Goal: Information Seeking & Learning: Learn about a topic

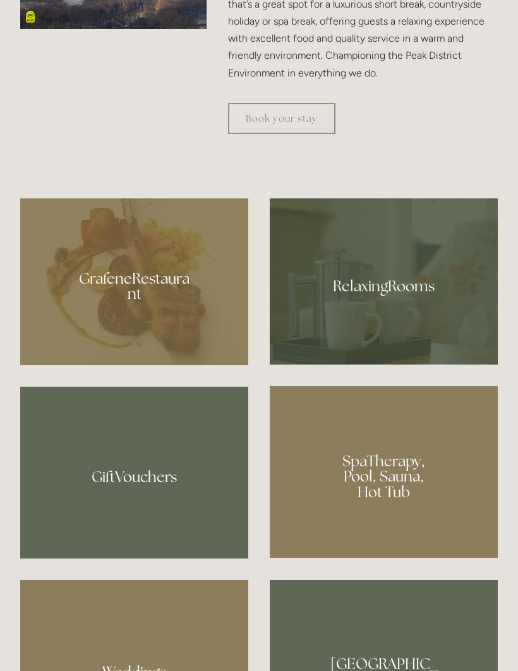
scroll to position [789, 0]
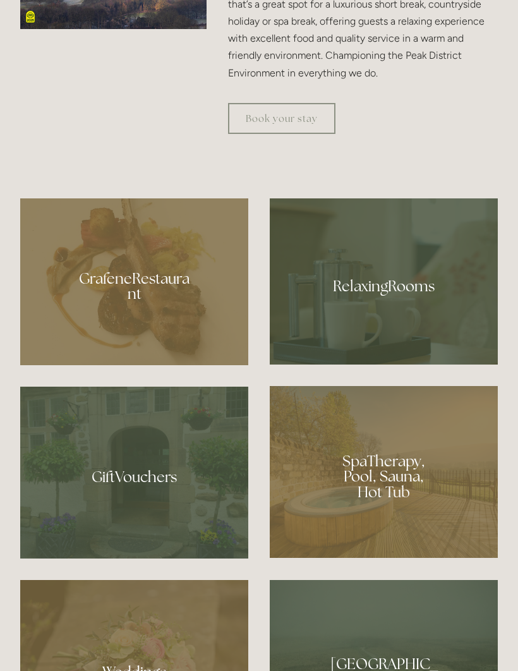
click at [180, 365] on div at bounding box center [134, 281] width 228 height 167
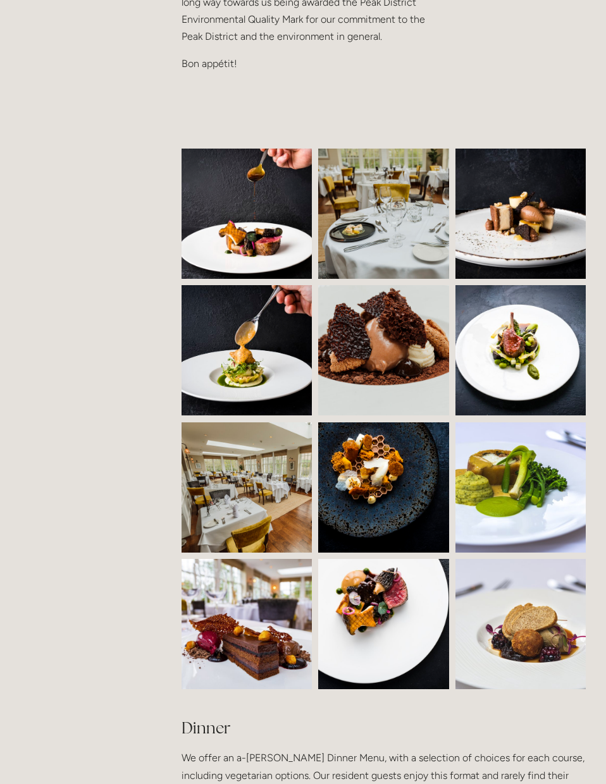
scroll to position [774, 0]
click at [277, 231] on img at bounding box center [256, 214] width 198 height 130
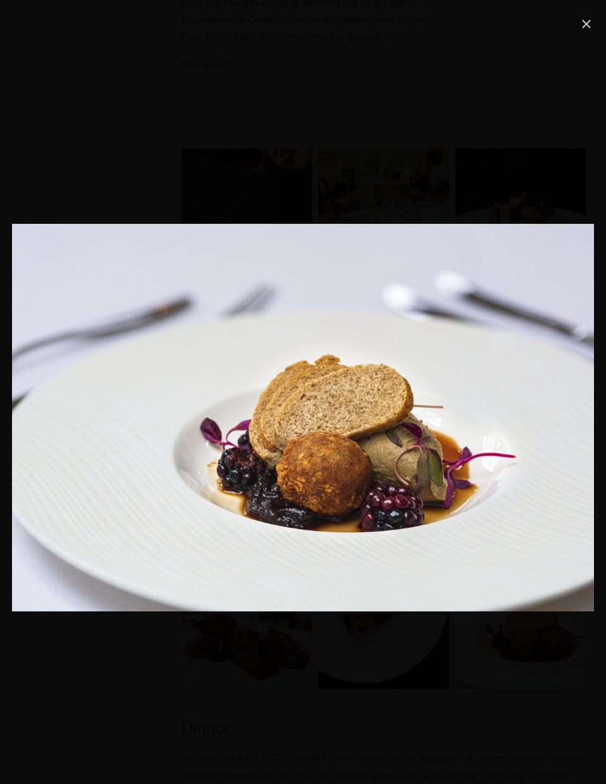
click at [570, 28] on link "Close" at bounding box center [585, 23] width 15 height 15
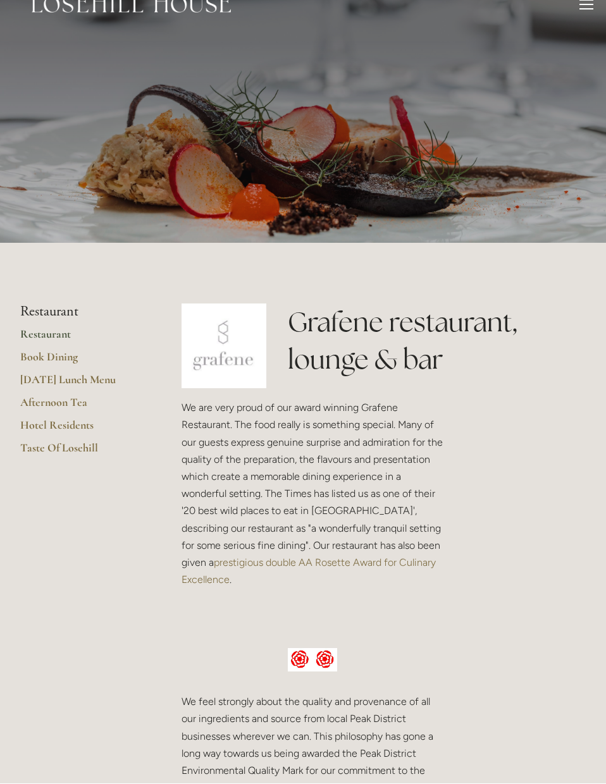
scroll to position [22, 0]
click at [78, 425] on link "Hotel Residents" at bounding box center [80, 429] width 121 height 23
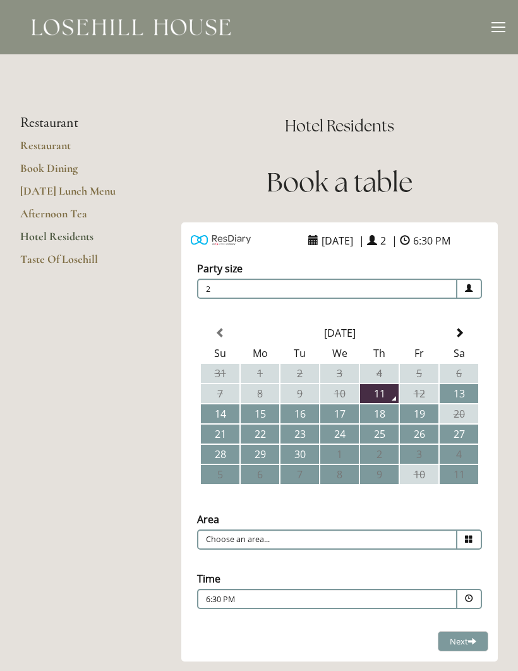
click at [489, 28] on div "Rooms Rooms Your Stay Book a stay Offers Spa About" at bounding box center [259, 27] width 493 height 54
click at [496, 30] on div at bounding box center [499, 29] width 14 height 14
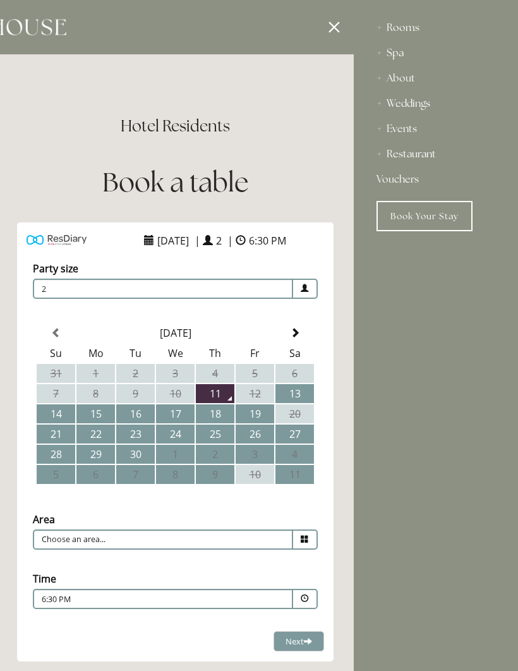
click at [404, 30] on div "Rooms" at bounding box center [436, 27] width 119 height 25
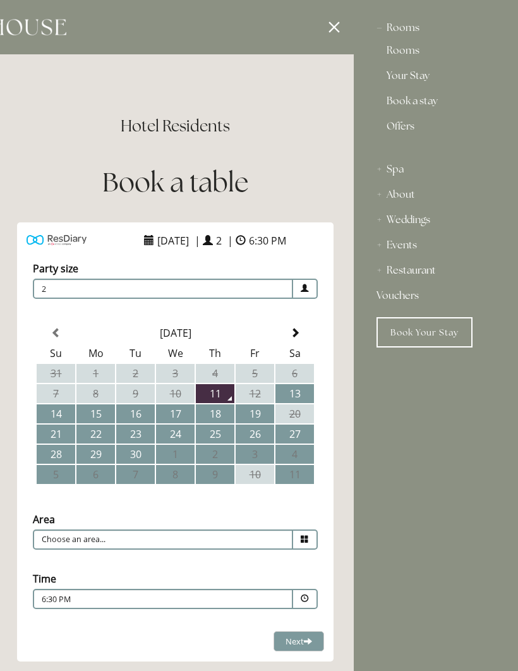
click at [411, 32] on div "Rooms" at bounding box center [436, 27] width 119 height 25
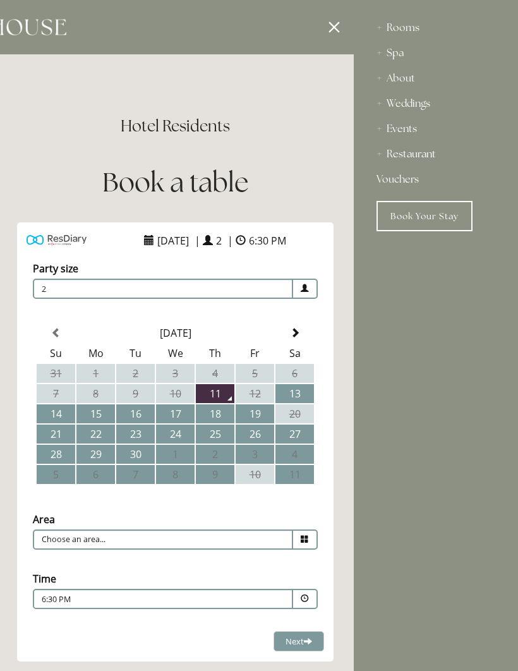
click at [405, 29] on div "Rooms" at bounding box center [436, 27] width 119 height 25
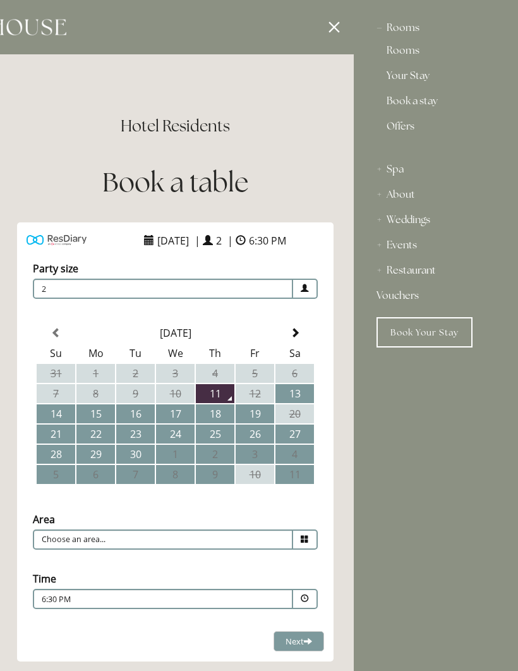
click at [411, 56] on link "Rooms" at bounding box center [436, 53] width 99 height 15
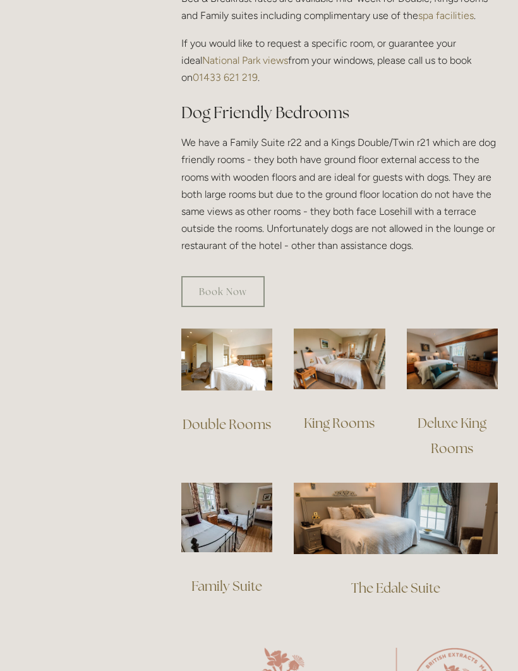
scroll to position [704, 0]
click at [240, 353] on img at bounding box center [226, 360] width 91 height 62
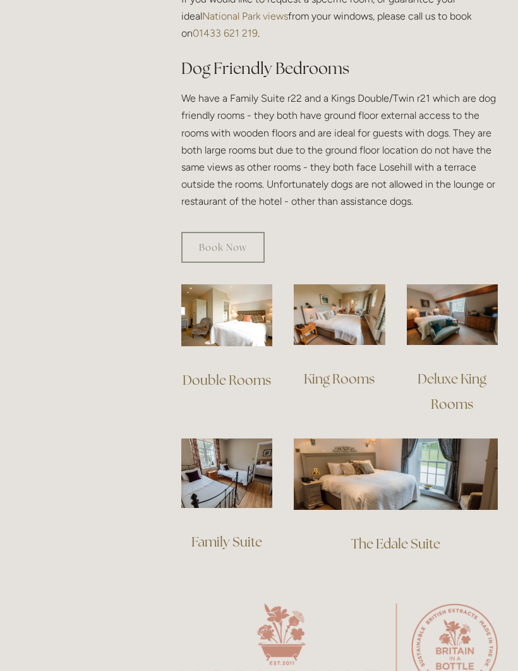
click at [358, 299] on img at bounding box center [339, 314] width 91 height 61
click at [461, 298] on img at bounding box center [452, 314] width 91 height 61
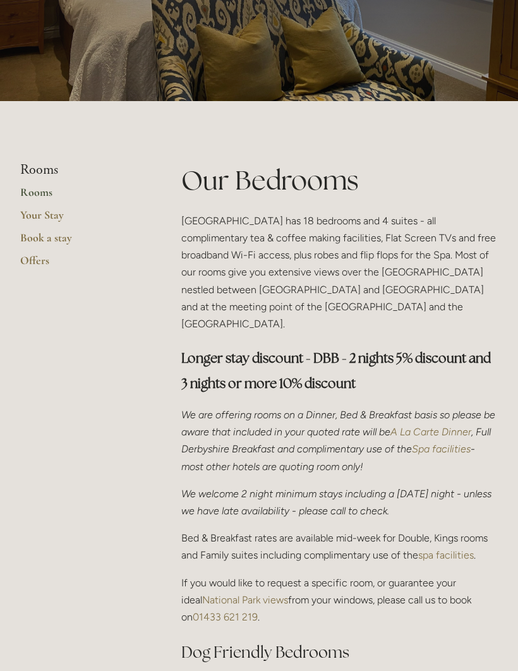
scroll to position [0, 0]
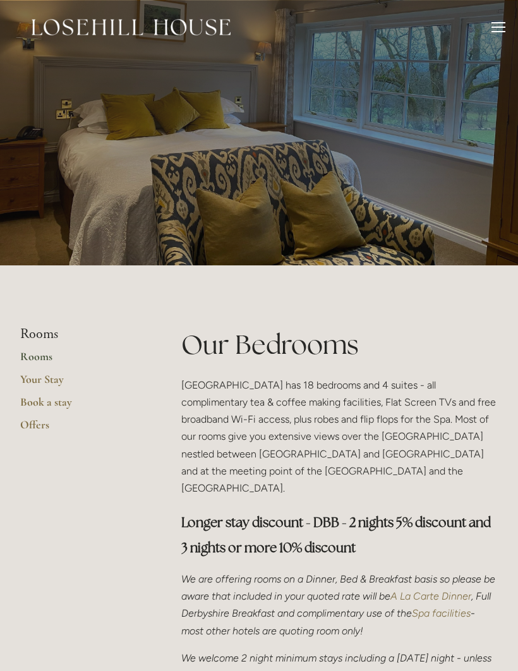
click at [52, 382] on link "Your Stay" at bounding box center [80, 383] width 121 height 23
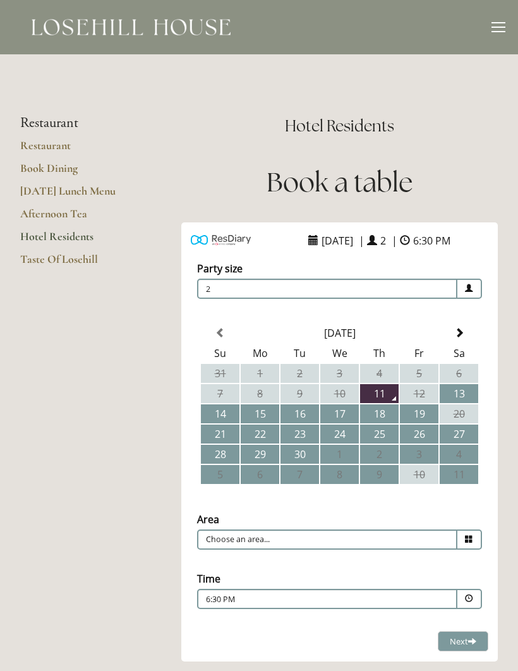
click at [493, 27] on div at bounding box center [499, 27] width 14 height 1
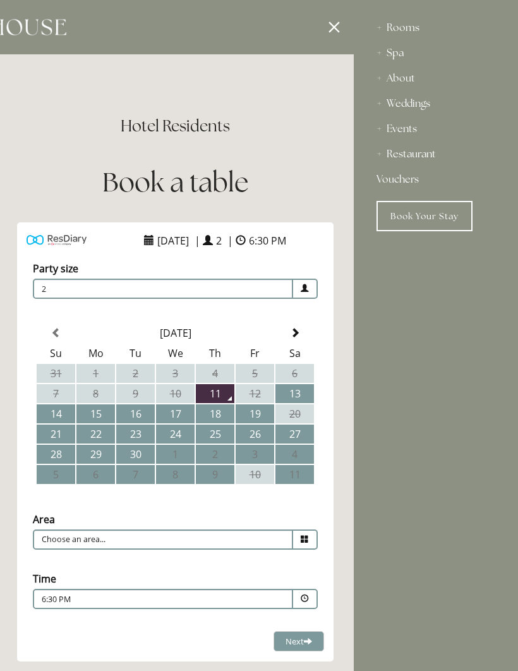
click at [391, 58] on div "Spa" at bounding box center [436, 52] width 119 height 25
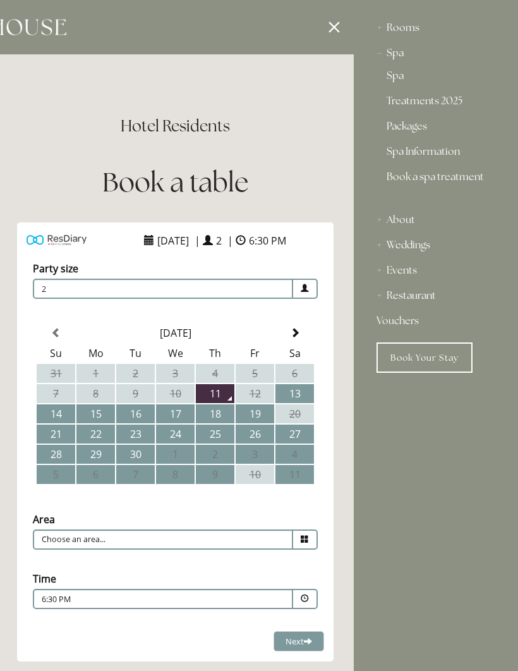
click at [399, 76] on link "Spa" at bounding box center [436, 78] width 99 height 15
click at [331, 29] on div at bounding box center [95, 335] width 518 height 671
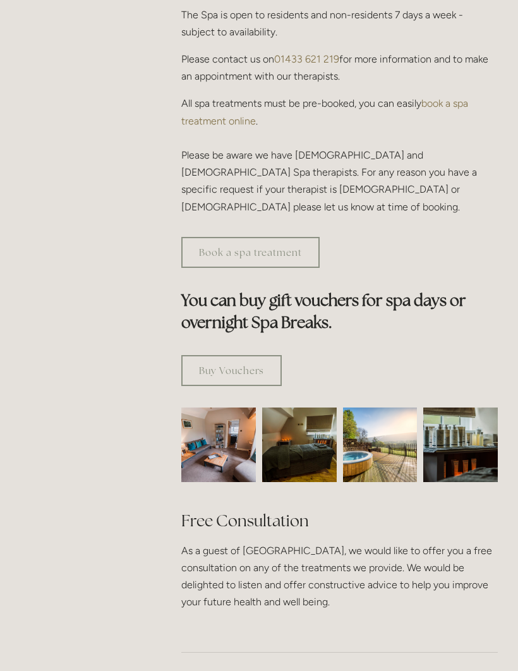
scroll to position [611, 0]
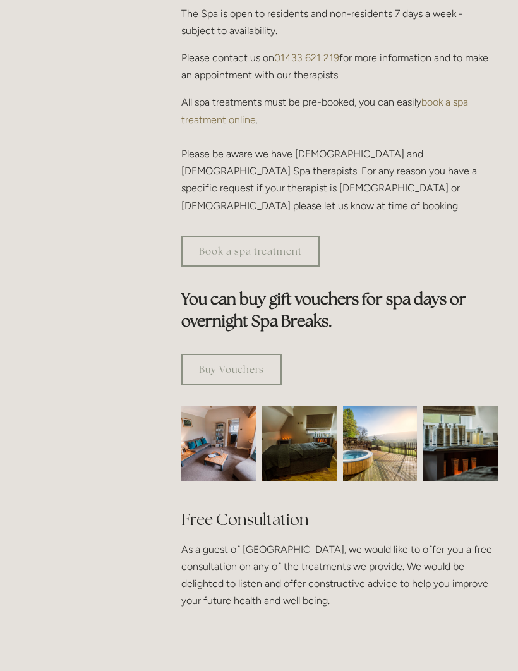
click at [217, 436] on img at bounding box center [219, 443] width 112 height 75
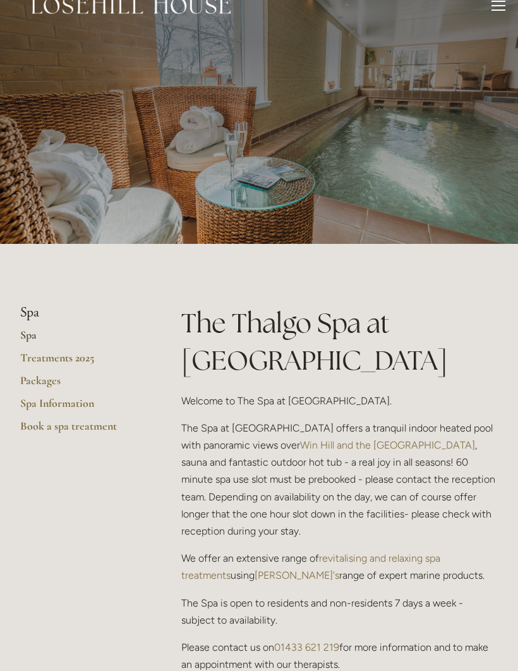
scroll to position [0, 0]
